Goal: Transaction & Acquisition: Book appointment/travel/reservation

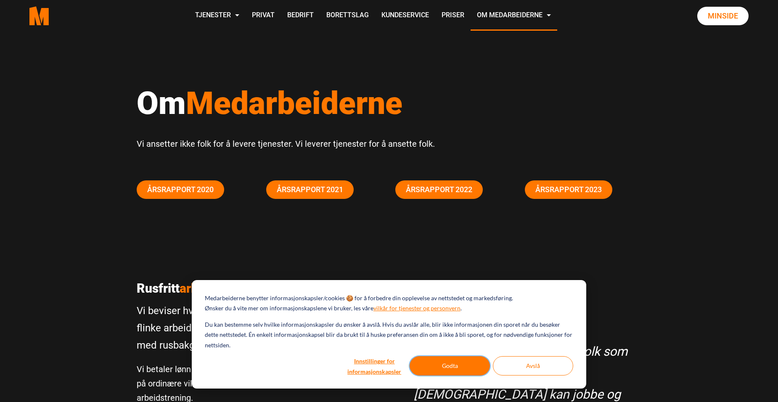
click at [459, 363] on button "Godta" at bounding box center [449, 365] width 80 height 19
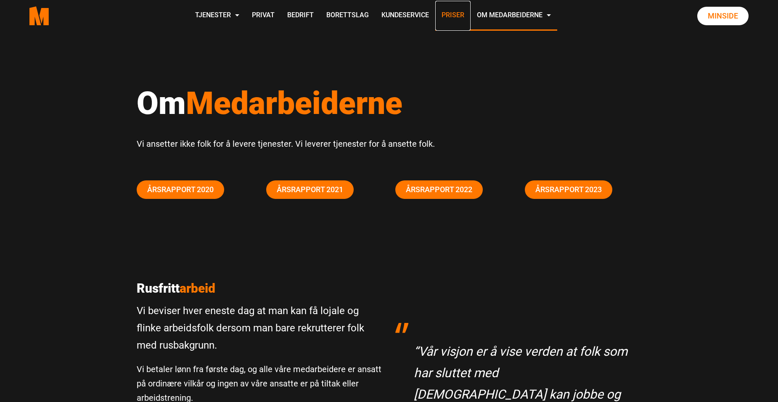
click at [457, 14] on link "Priser" at bounding box center [452, 16] width 35 height 30
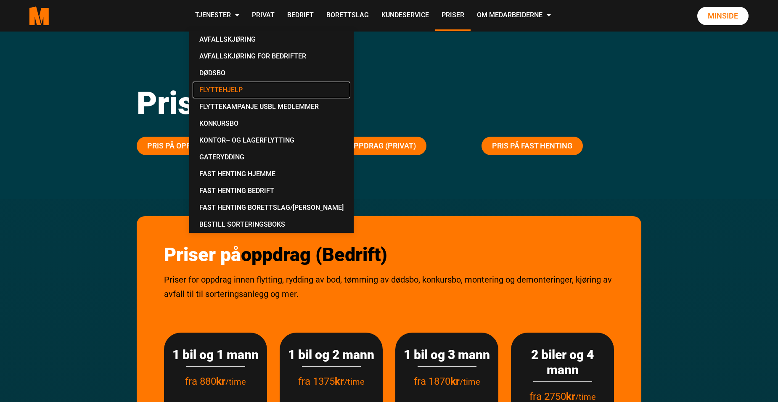
click at [224, 86] on link "Flyttehjelp" at bounding box center [272, 90] width 158 height 17
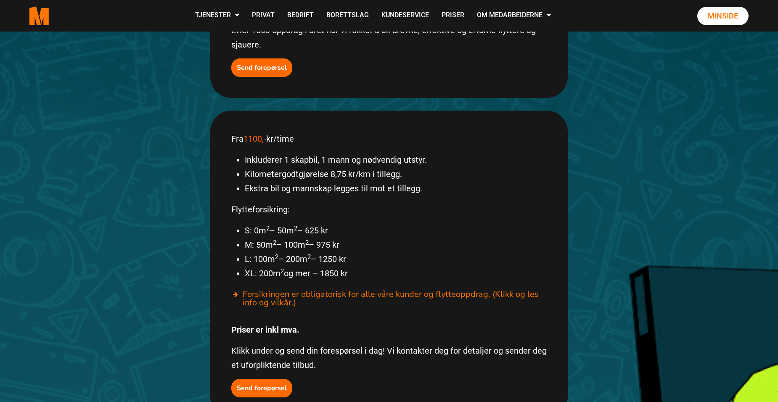
scroll to position [384, 0]
